Goal: Find specific page/section: Find specific page/section

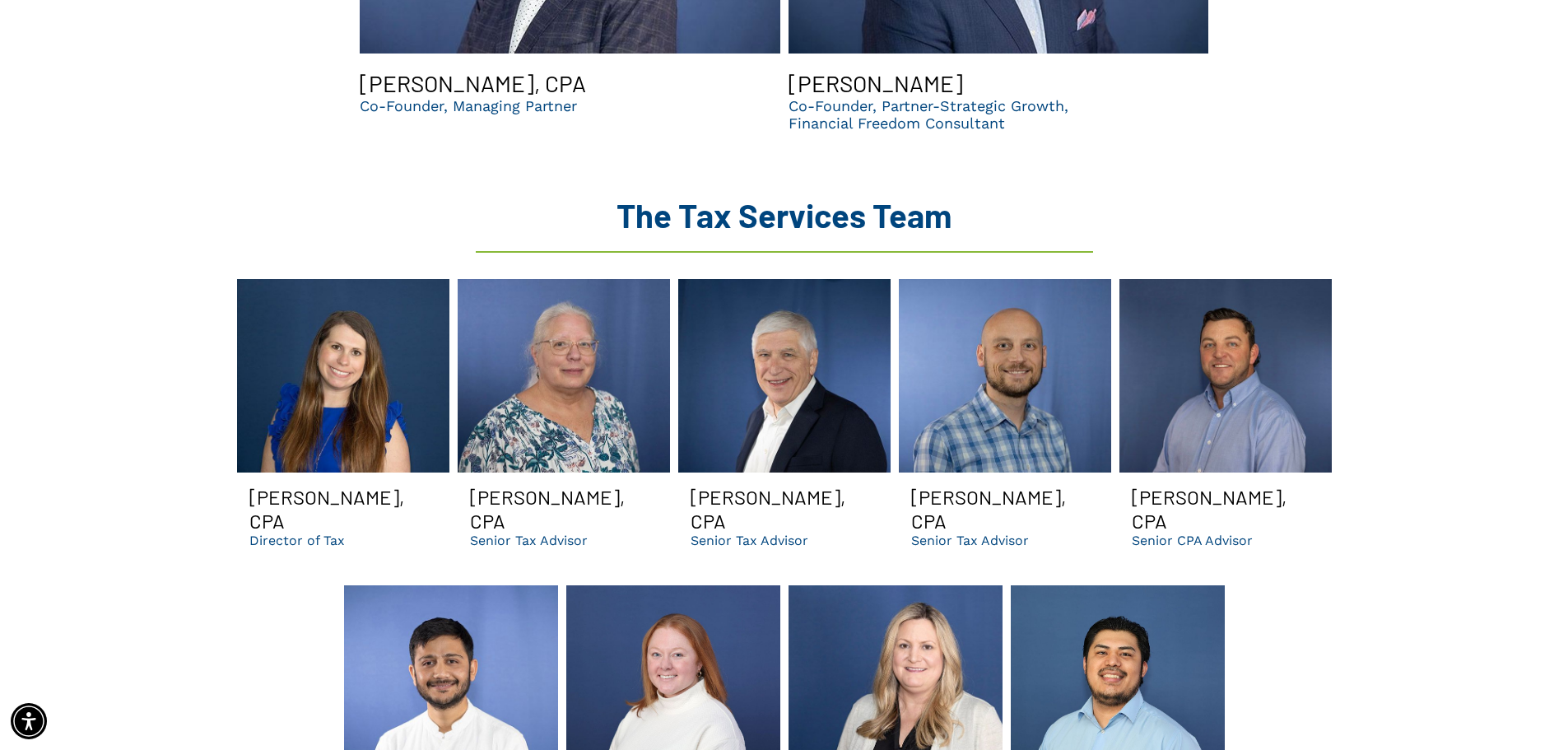
scroll to position [2376, 0]
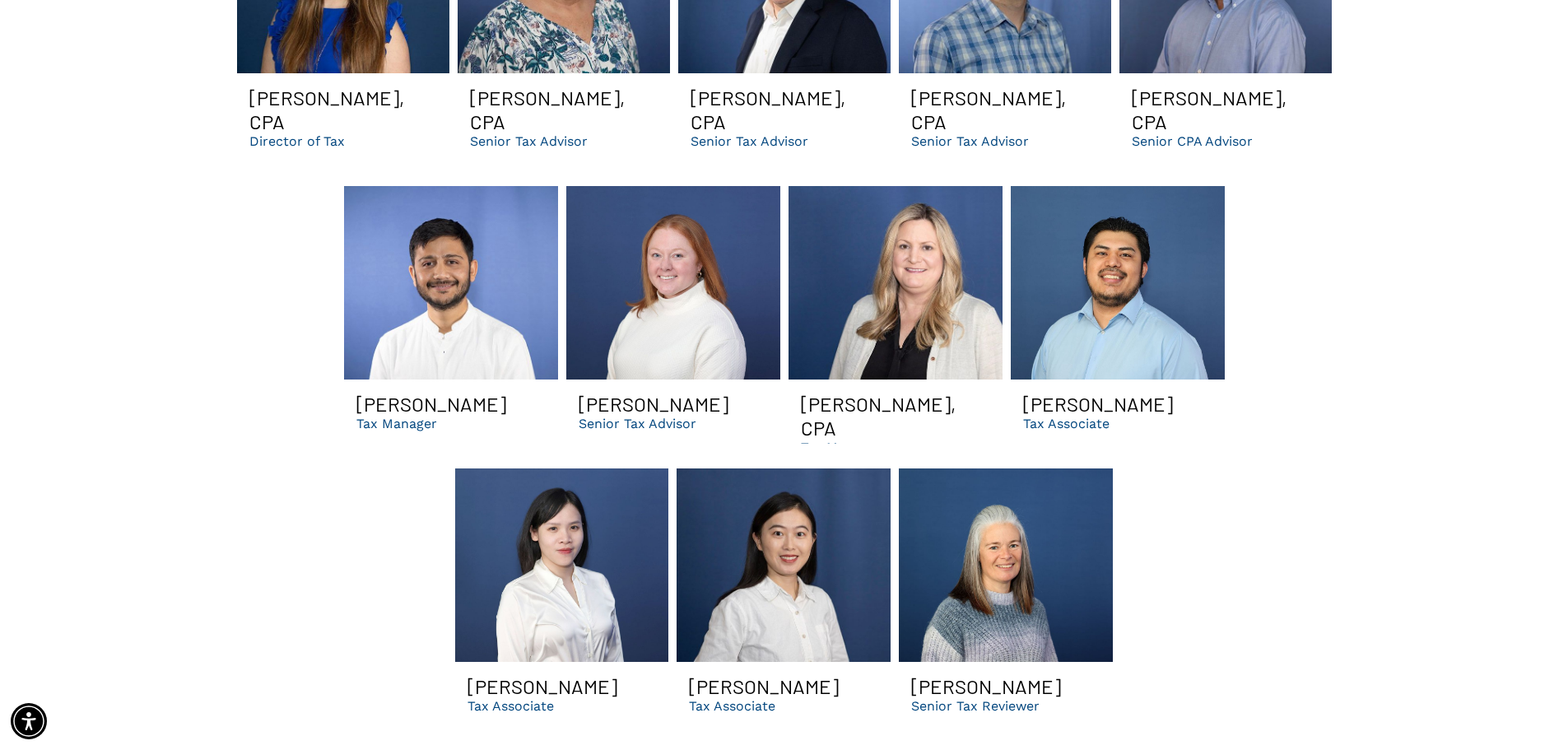
click at [637, 416] on p "Senior Tax Advisor" at bounding box center [638, 424] width 118 height 16
click at [659, 295] on link at bounding box center [674, 282] width 214 height 194
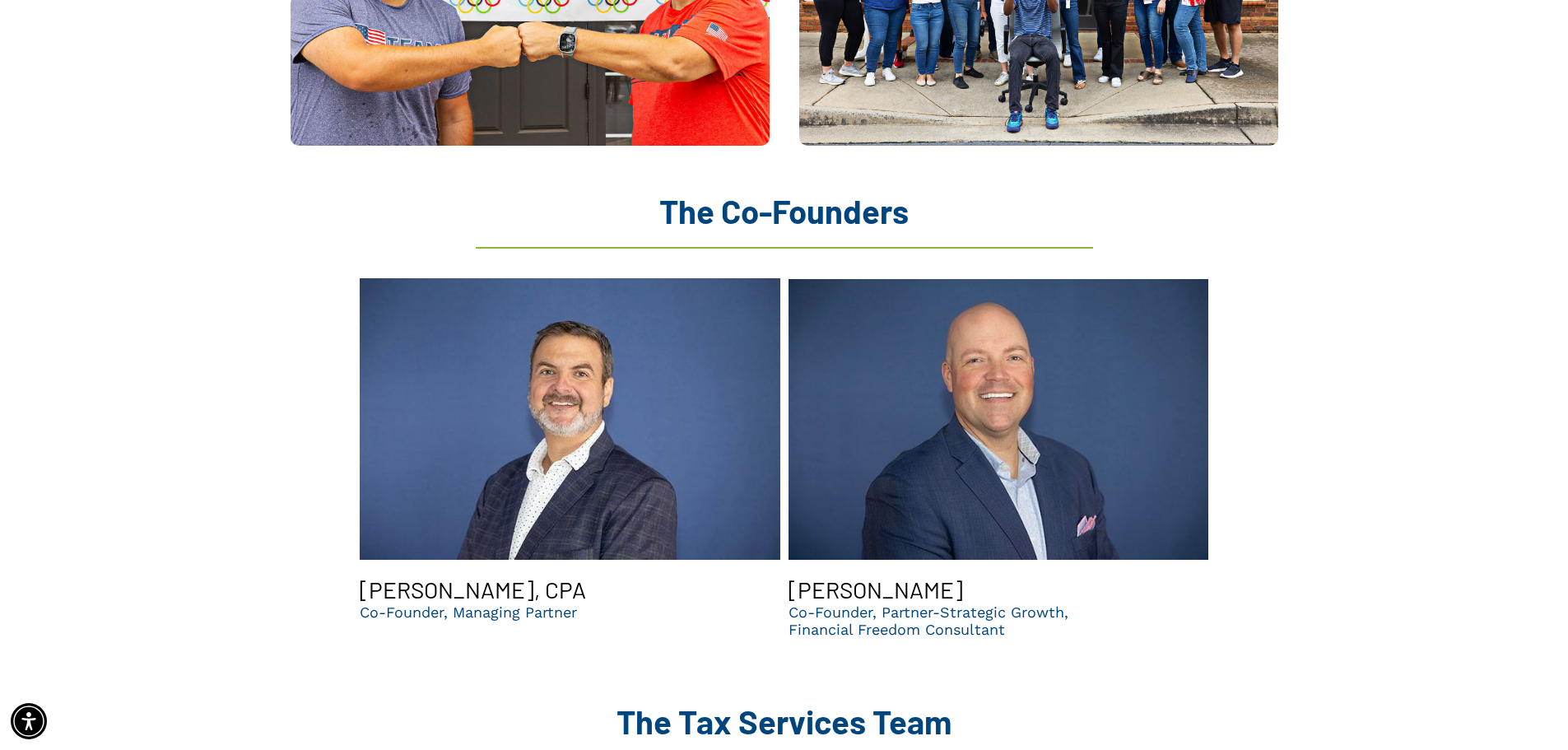
scroll to position [1066, 0]
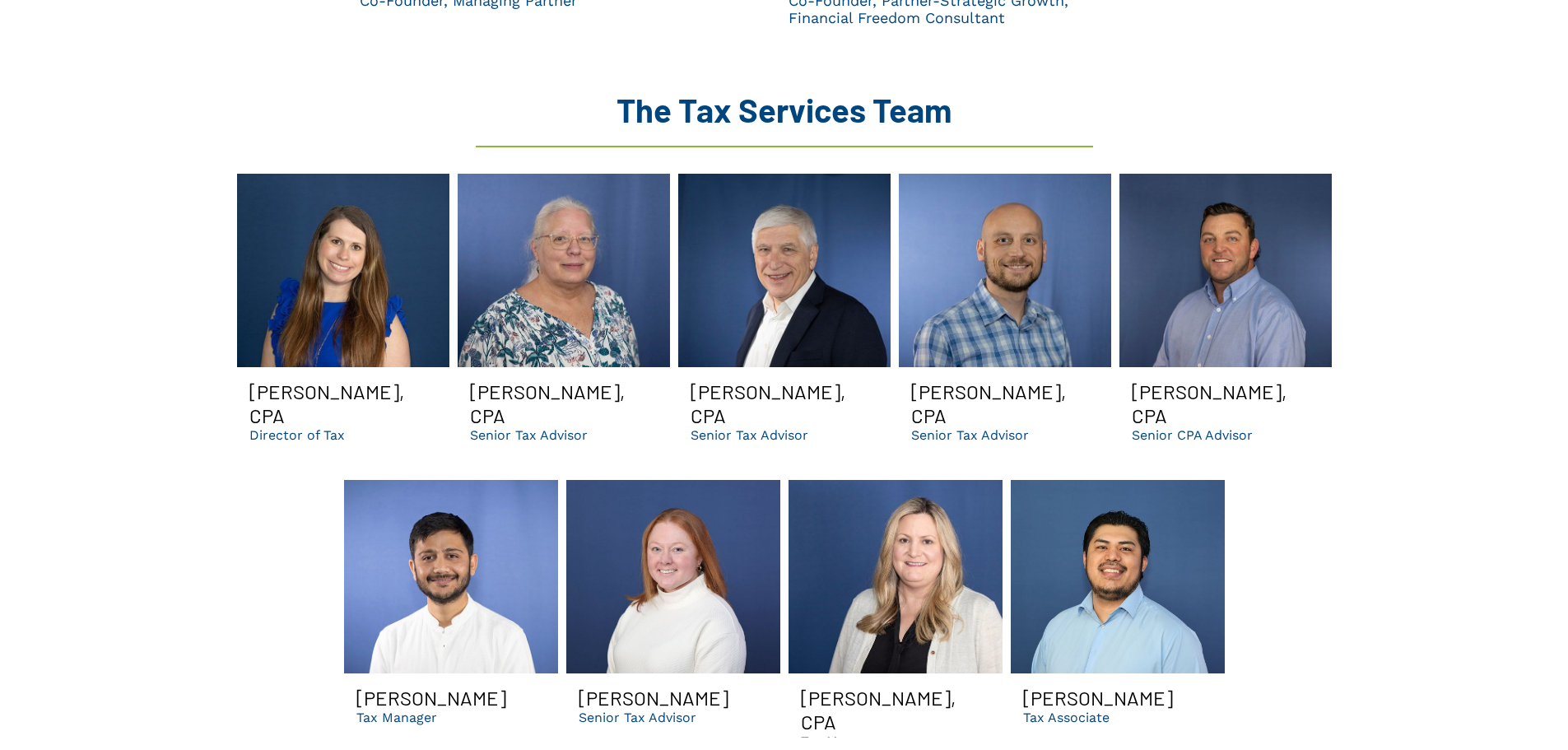
scroll to position [2212, 0]
